Goal: Information Seeking & Learning: Find contact information

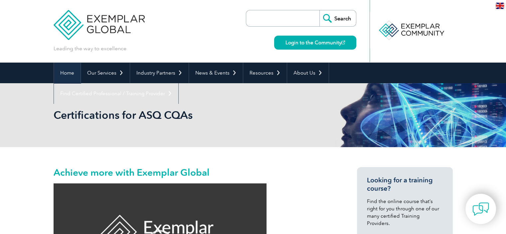
click at [66, 72] on link "Home" at bounding box center [67, 72] width 27 height 21
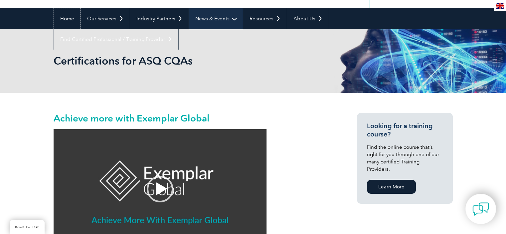
scroll to position [166, 0]
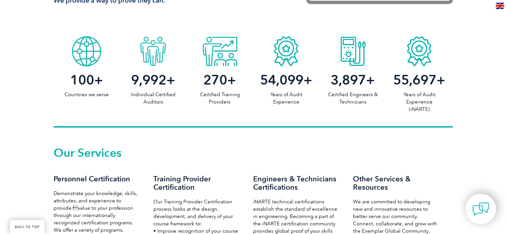
scroll to position [332, 0]
click at [222, 72] on span "270" at bounding box center [215, 79] width 24 height 16
click at [222, 84] on span "270" at bounding box center [215, 79] width 24 height 16
click at [224, 91] on p "Certified Training Providers" at bounding box center [219, 97] width 66 height 15
click at [89, 74] on span "100" at bounding box center [82, 79] width 24 height 16
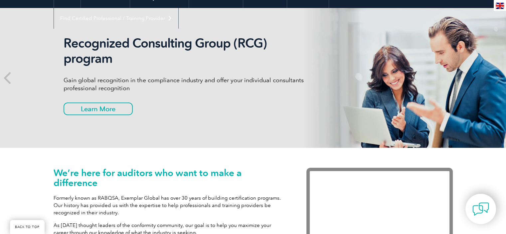
scroll to position [66, 0]
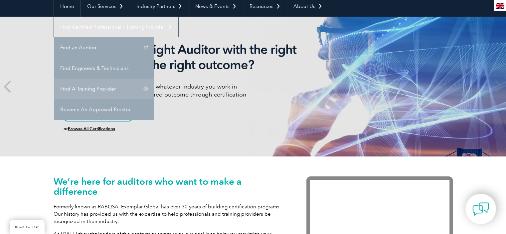
click at [154, 78] on link "Find A Training Provider" at bounding box center [104, 88] width 100 height 21
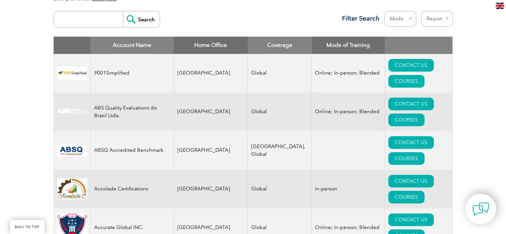
scroll to position [199, 0]
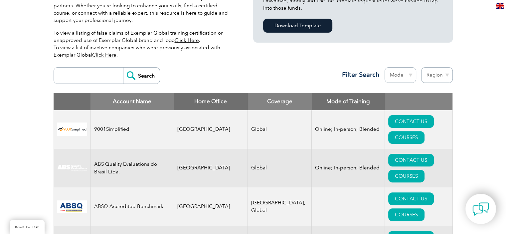
click at [446, 75] on select "Region [GEOGRAPHIC_DATA] [GEOGRAPHIC_DATA] [GEOGRAPHIC_DATA] [GEOGRAPHIC_DATA] …" at bounding box center [437, 75] width 32 height 16
click at [435, 71] on select "Region [GEOGRAPHIC_DATA] [GEOGRAPHIC_DATA] [GEOGRAPHIC_DATA] [GEOGRAPHIC_DATA] …" at bounding box center [437, 75] width 32 height 16
select select "[GEOGRAPHIC_DATA]"
click at [421, 67] on select "Region [GEOGRAPHIC_DATA] [GEOGRAPHIC_DATA] [GEOGRAPHIC_DATA] [GEOGRAPHIC_DATA] …" at bounding box center [437, 75] width 32 height 16
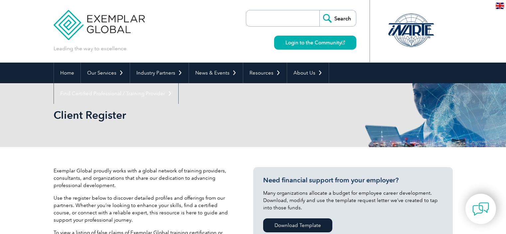
select select "Pakistan"
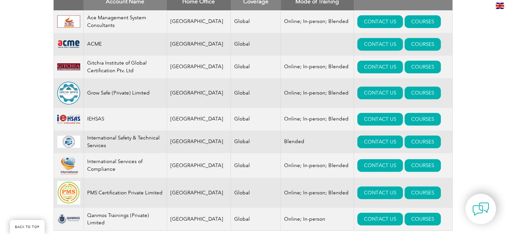
scroll to position [266, 0]
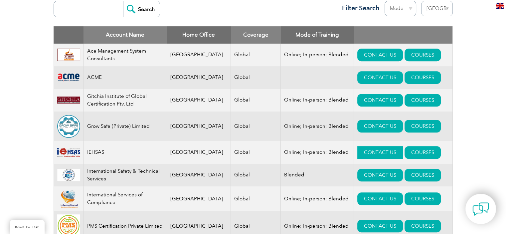
click at [358, 156] on link "CONTACT US" at bounding box center [380, 152] width 46 height 13
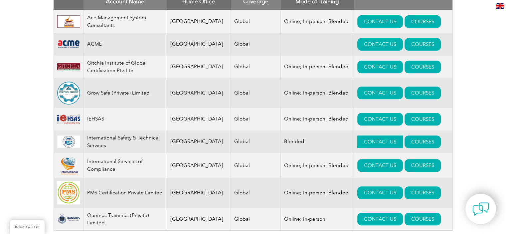
click at [357, 144] on link "CONTACT US" at bounding box center [380, 141] width 46 height 13
